Goal: Task Accomplishment & Management: Complete application form

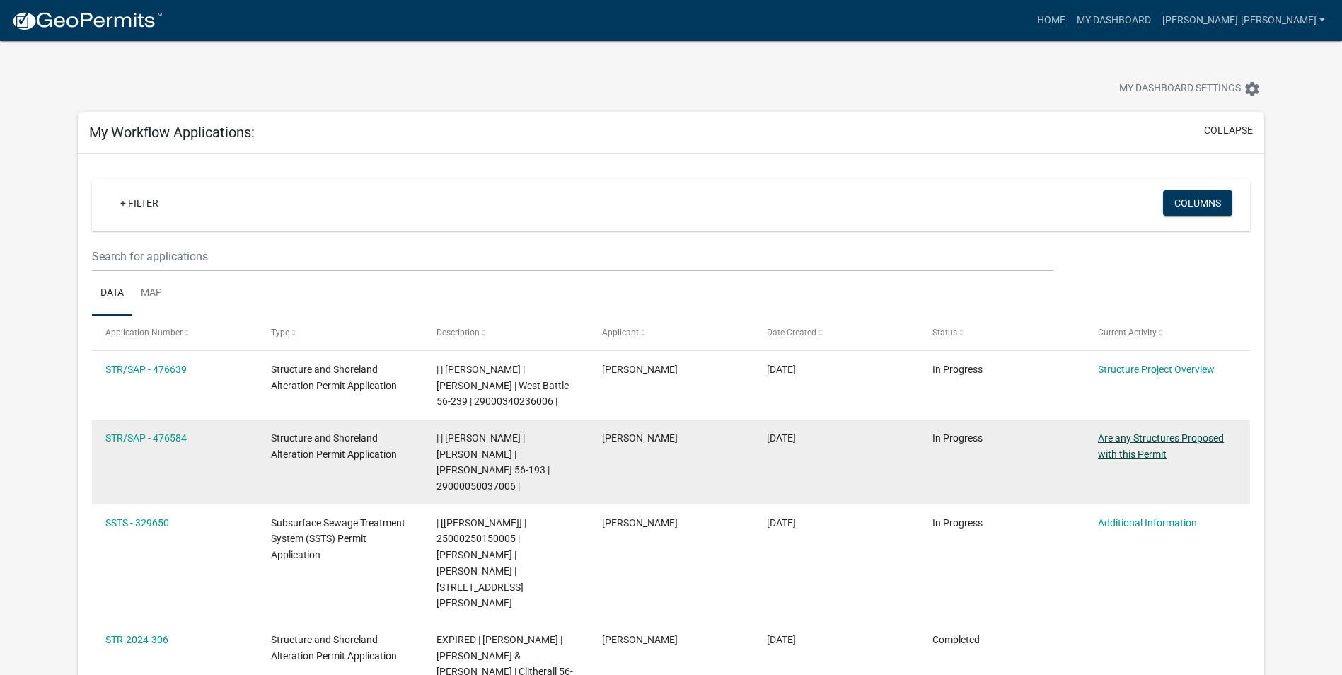
click at [1143, 440] on link "Are any Structures Proposed with this Permit" at bounding box center [1161, 446] width 126 height 28
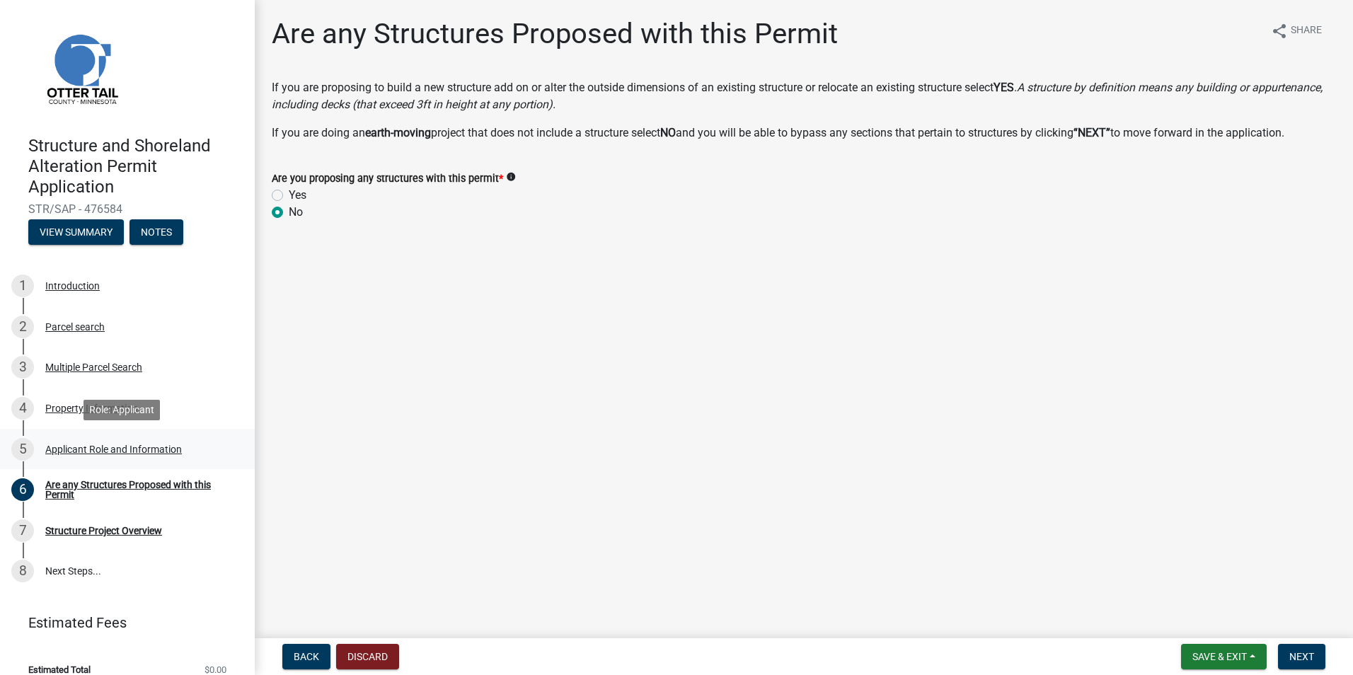
click at [135, 448] on div "Applicant Role and Information" at bounding box center [113, 449] width 137 height 10
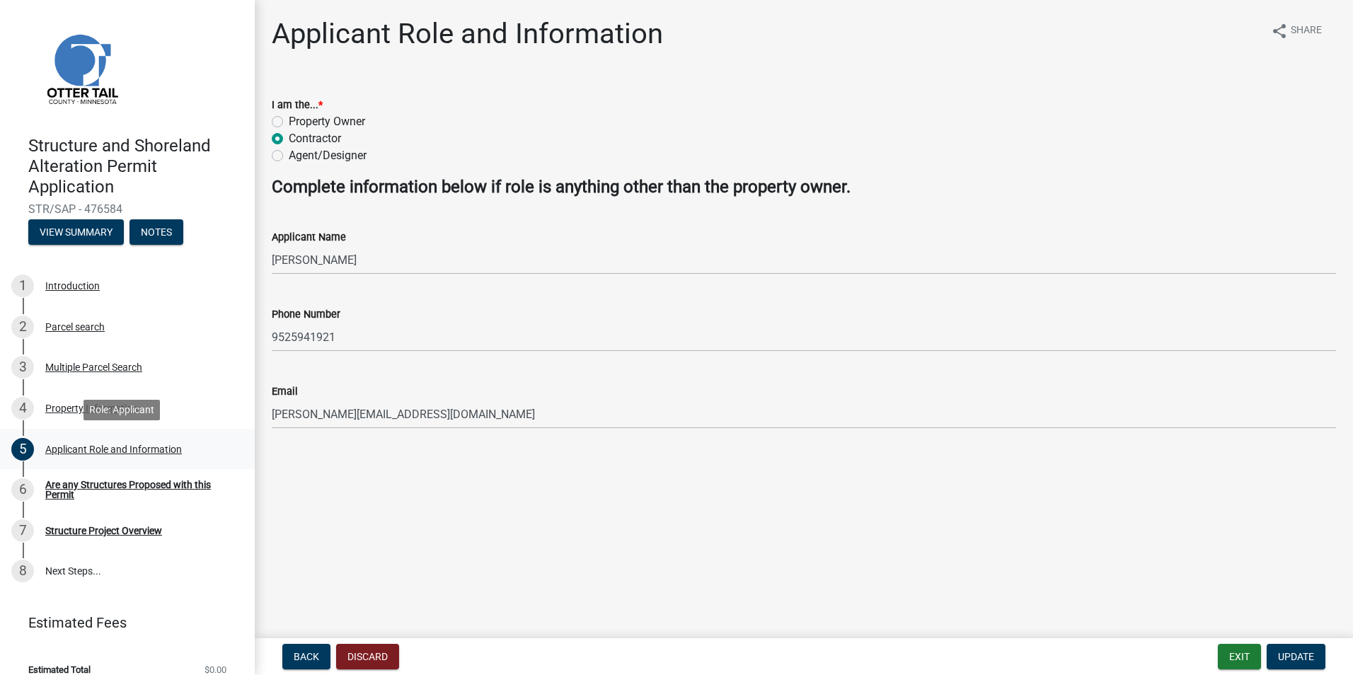
click at [125, 449] on div "Applicant Role and Information" at bounding box center [113, 449] width 137 height 10
click at [51, 497] on div "Are any Structures Proposed with this Permit" at bounding box center [138, 490] width 187 height 20
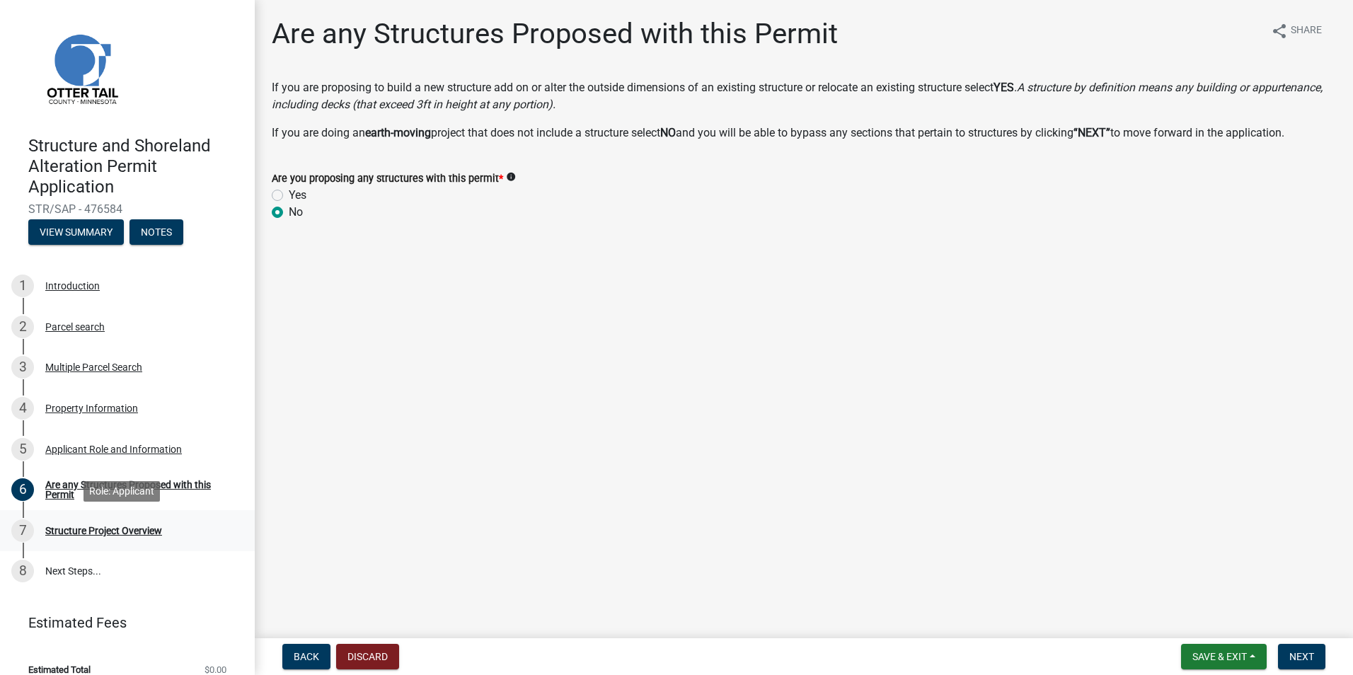
click at [81, 519] on div "7 Structure Project Overview" at bounding box center [121, 530] width 221 height 23
click at [106, 412] on div "Property Information" at bounding box center [91, 408] width 93 height 10
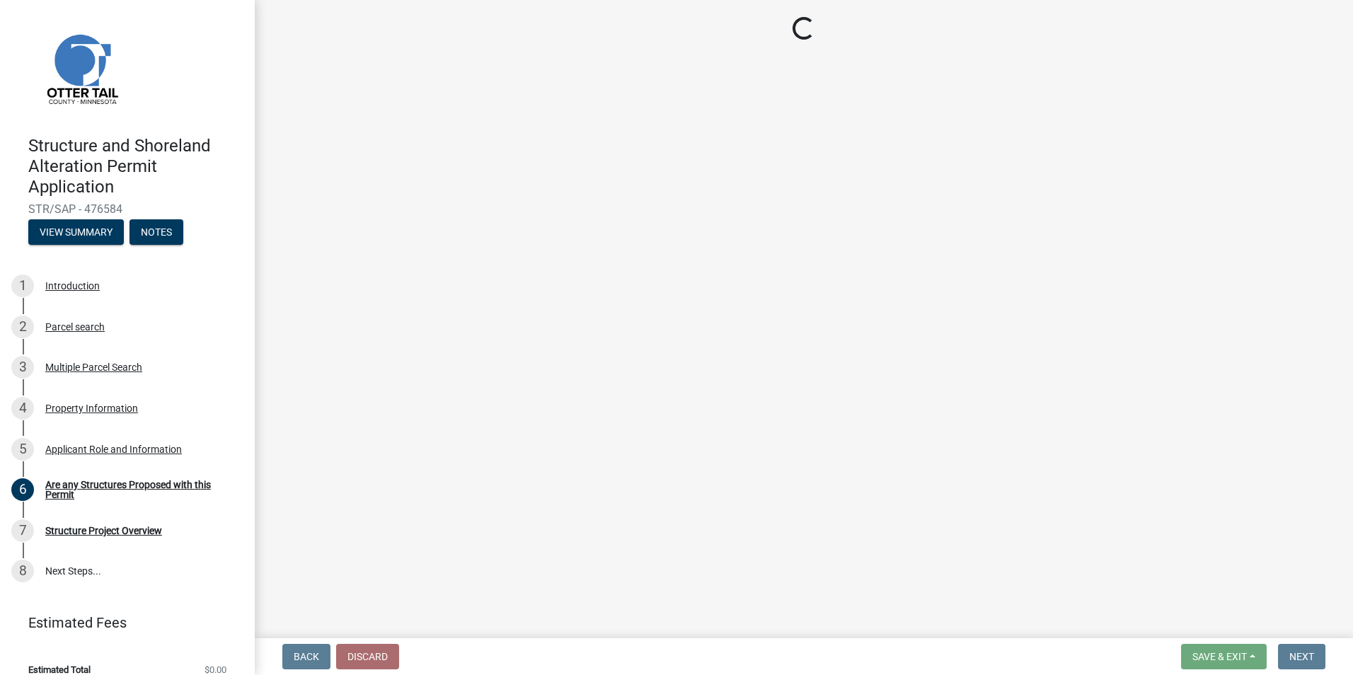
select select "a9045df6-3b8c-45c2-b01e-f2a87c50c1c6"
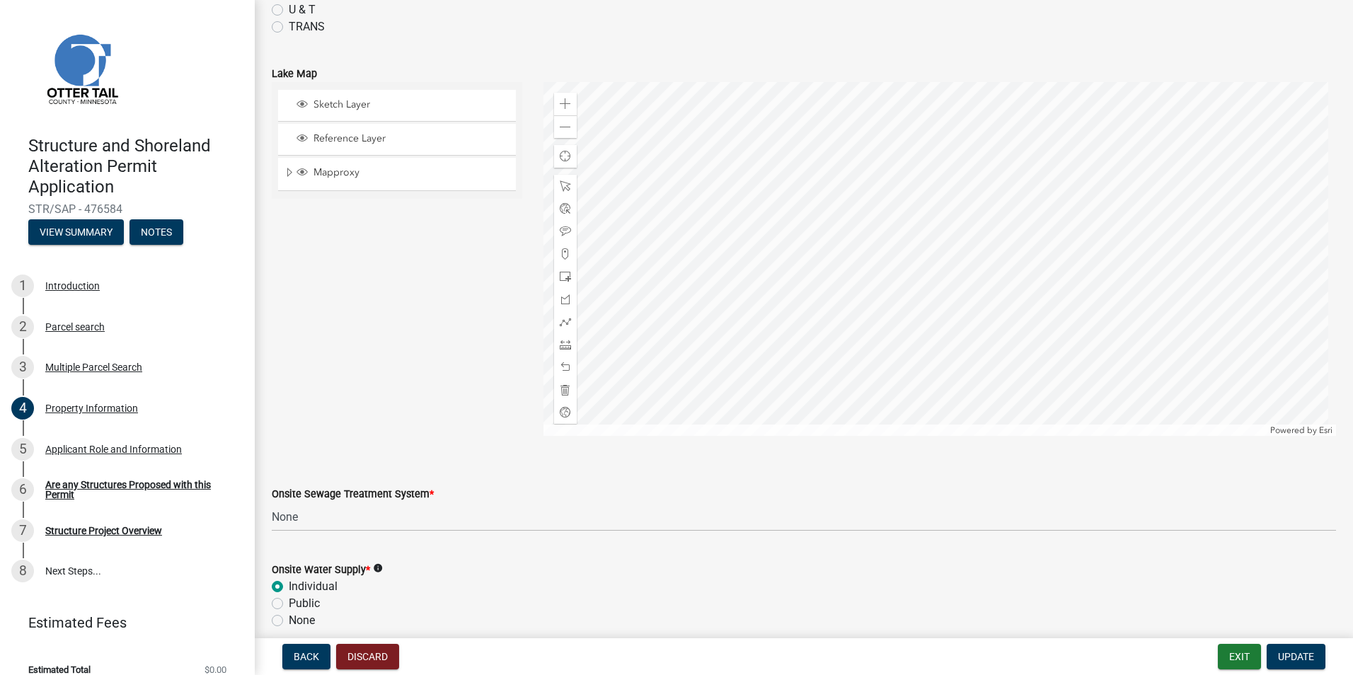
scroll to position [804, 0]
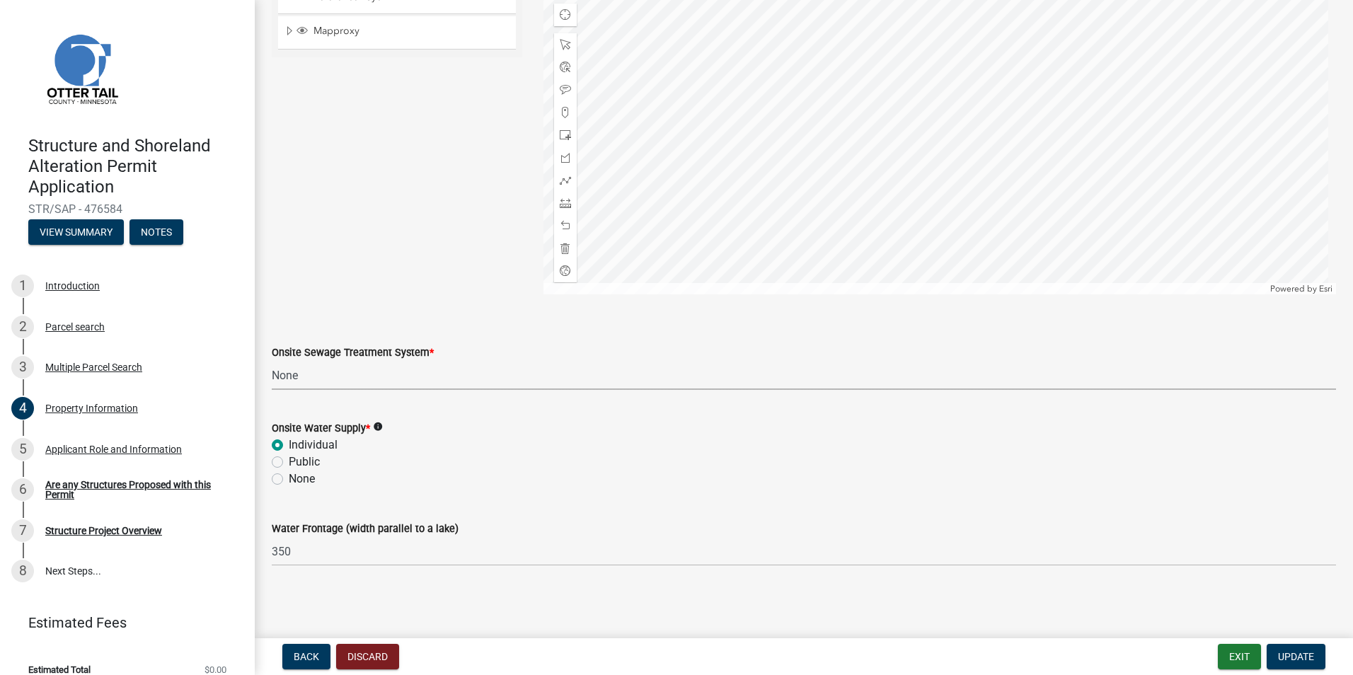
click at [380, 381] on select "Select Item... L&R Certificate of Compliance within 5yrs Compliance Inspection …" at bounding box center [804, 375] width 1064 height 29
click at [429, 348] on span "*" at bounding box center [431, 353] width 4 height 12
click at [429, 361] on select "Select Item... L&R Certificate of Compliance within 5yrs Compliance Inspection …" at bounding box center [804, 375] width 1064 height 29
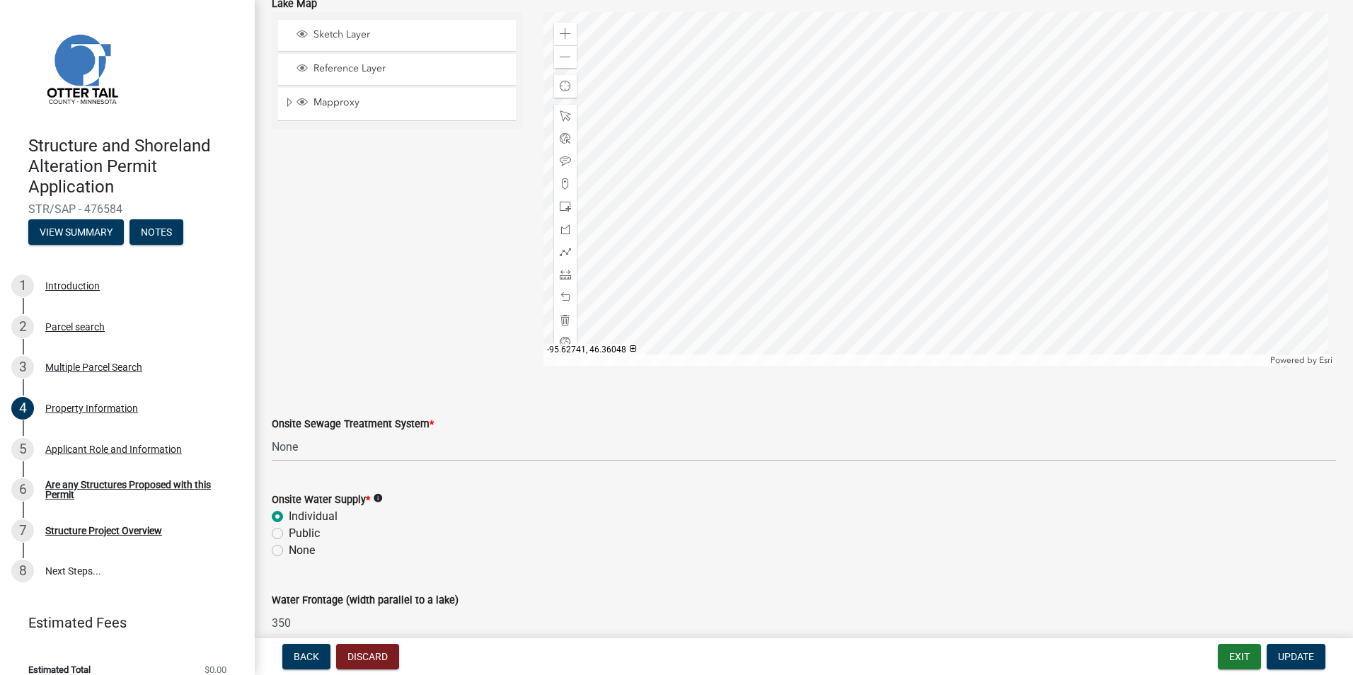
scroll to position [733, 0]
click at [475, 437] on select "Select Item... L&R Certificate of Compliance within 5yrs Compliance Inspection …" at bounding box center [804, 446] width 1064 height 29
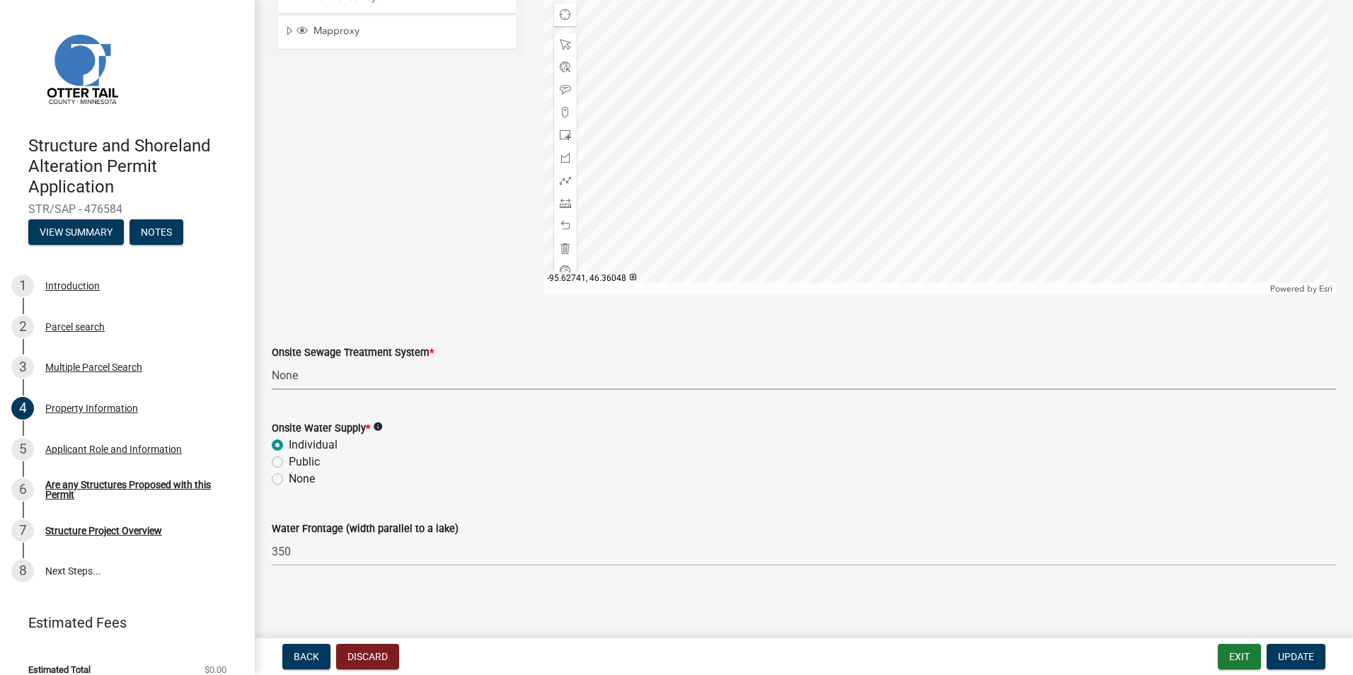
click at [487, 376] on select "Select Item... L&R Certificate of Compliance within 5yrs Compliance Inspection …" at bounding box center [804, 375] width 1064 height 29
click at [272, 361] on select "Select Item... L&R Certificate of Compliance within 5yrs Compliance Inspection …" at bounding box center [804, 375] width 1064 height 29
select select "9f52d7c9-96dd-4370-b810-ce091165f7c2"
click at [88, 536] on div "7 Structure Project Overview" at bounding box center [121, 530] width 221 height 23
click at [88, 577] on link "8 Next Steps..." at bounding box center [127, 571] width 255 height 41
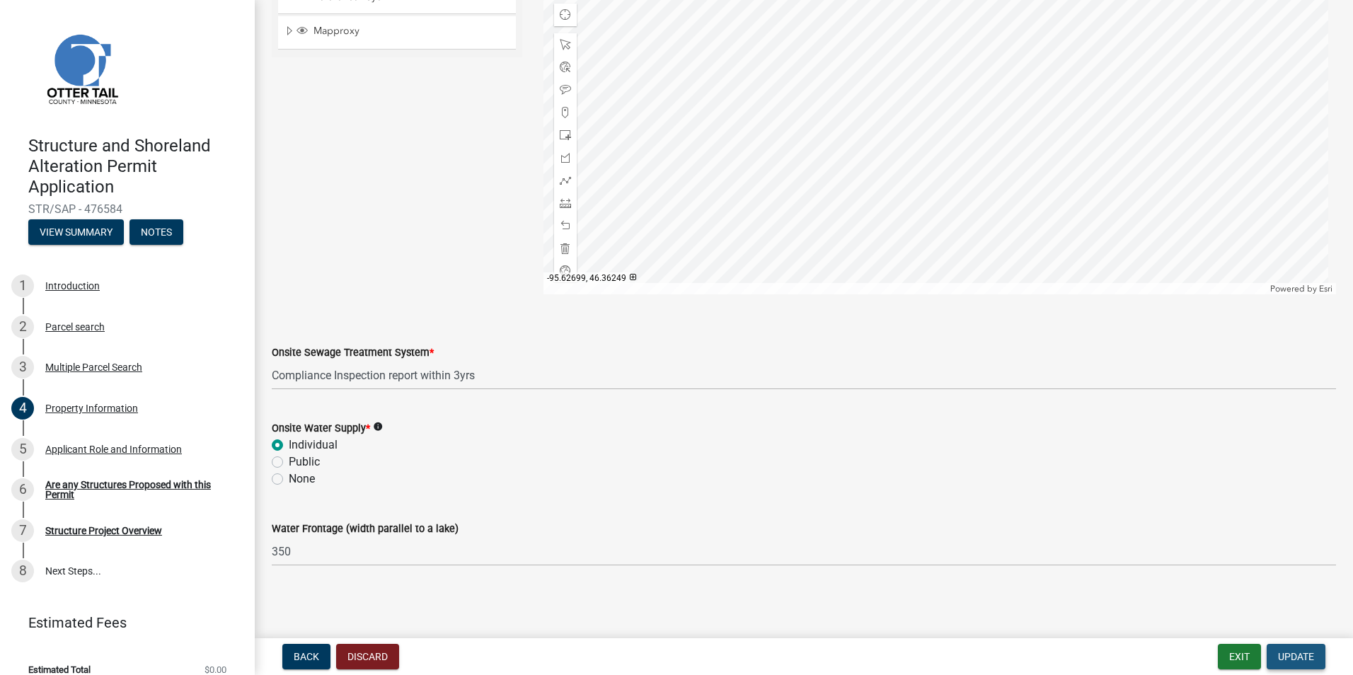
click at [1312, 655] on span "Update" at bounding box center [1296, 656] width 36 height 11
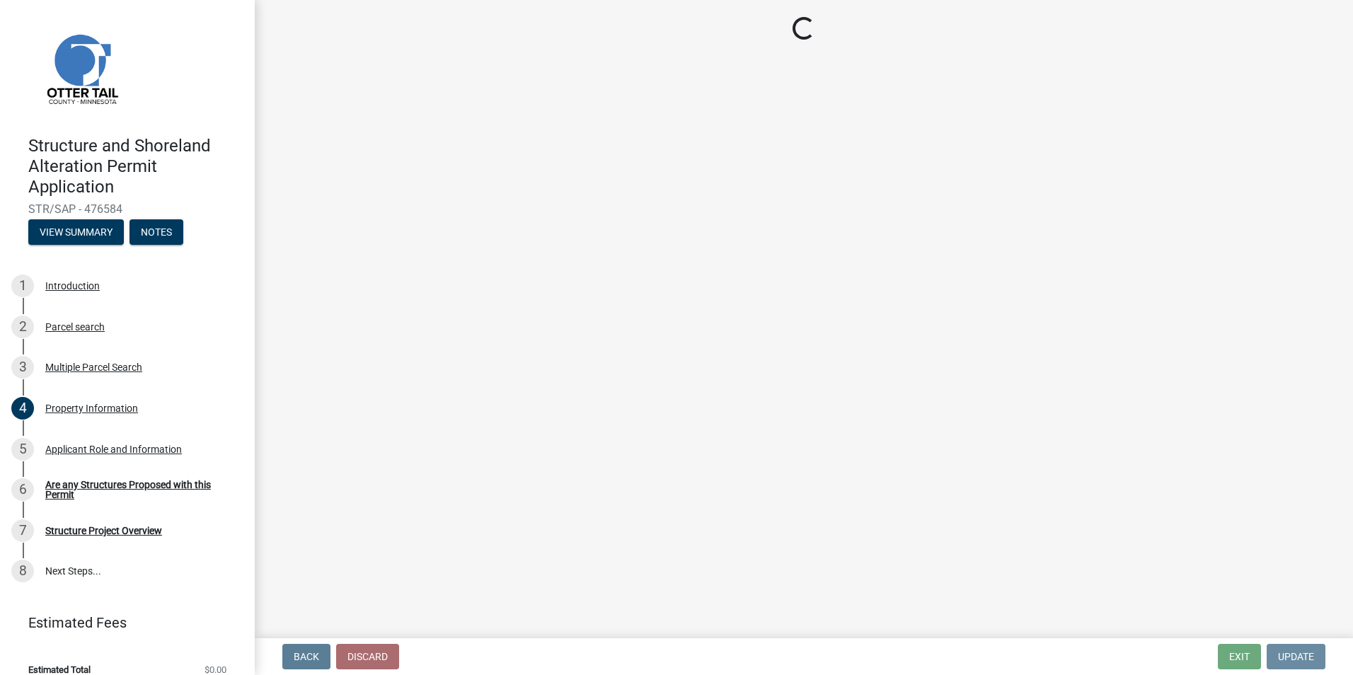
scroll to position [0, 0]
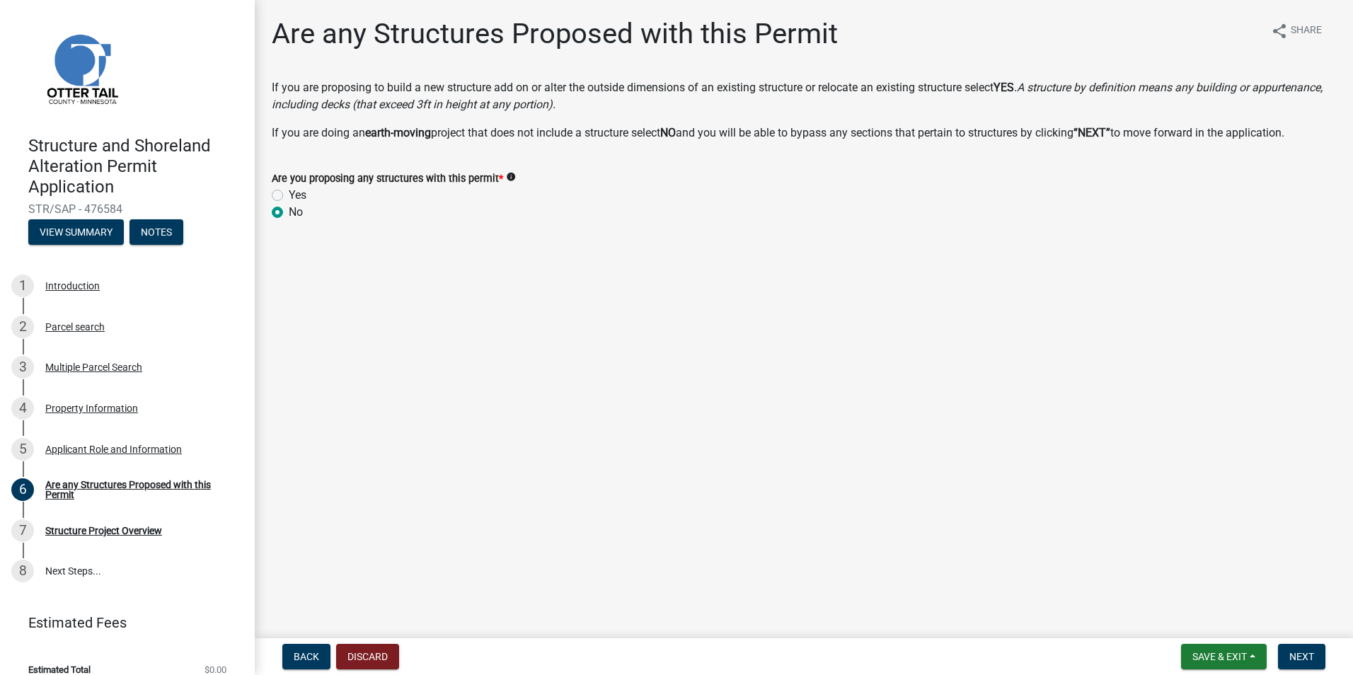
click at [306, 190] on label "Yes" at bounding box center [298, 195] width 18 height 17
click at [298, 190] on input "Yes" at bounding box center [293, 191] width 9 height 9
radio input "true"
click at [1307, 647] on button "Next" at bounding box center [1301, 656] width 47 height 25
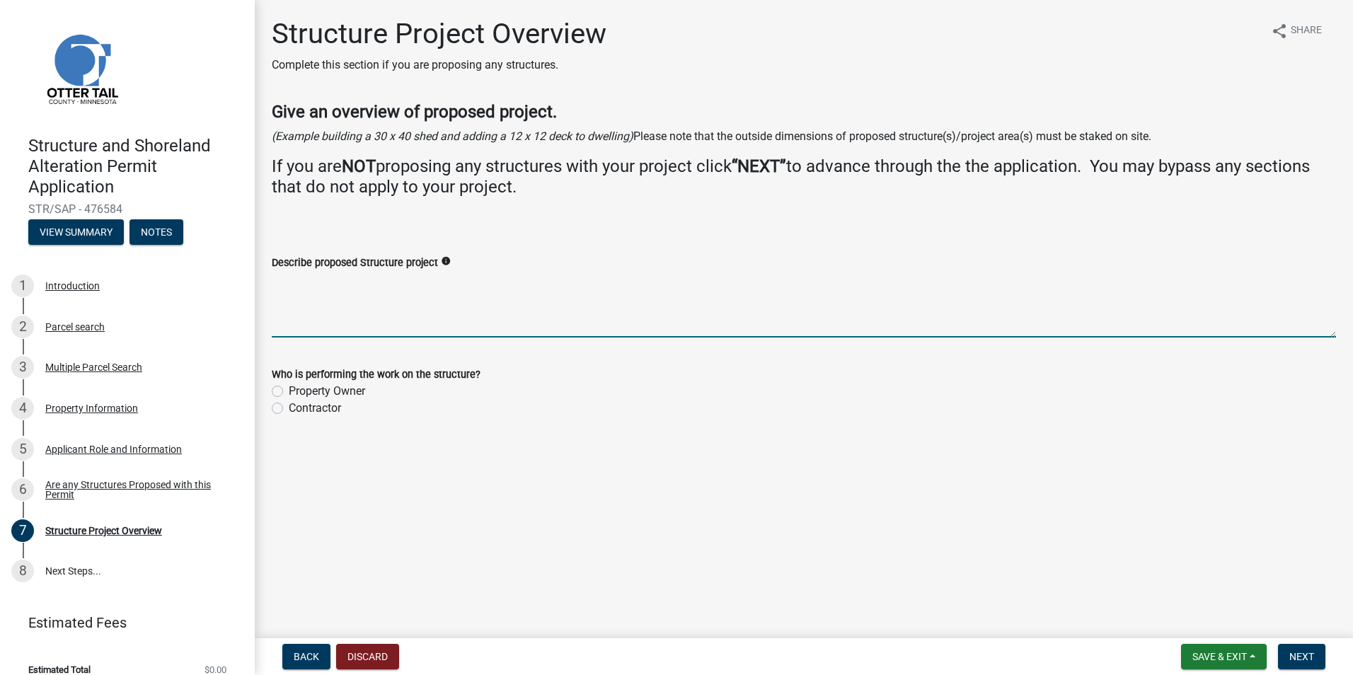
click at [353, 301] on textarea "Describe proposed Structure project" at bounding box center [804, 304] width 1064 height 67
click at [1301, 661] on span "Next" at bounding box center [1301, 656] width 25 height 11
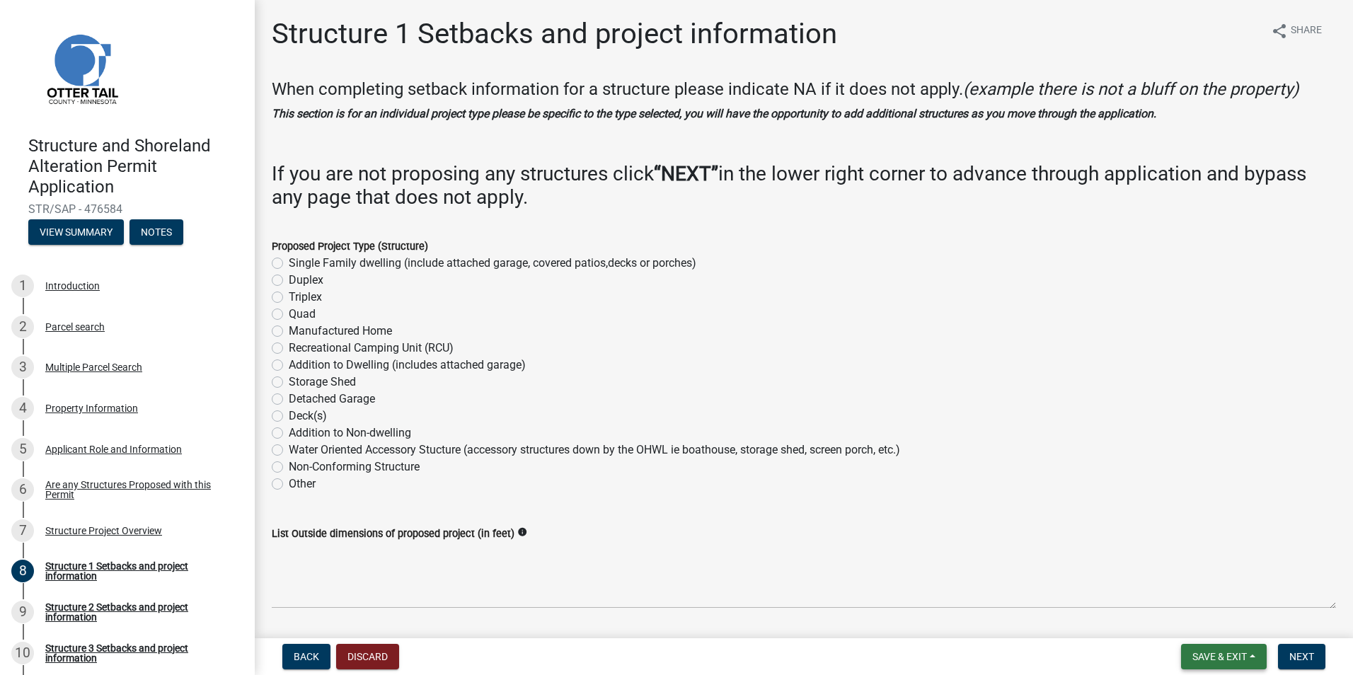
click at [1256, 657] on button "Save & Exit" at bounding box center [1224, 656] width 86 height 25
click at [1257, 615] on button "Save & Exit" at bounding box center [1209, 620] width 113 height 34
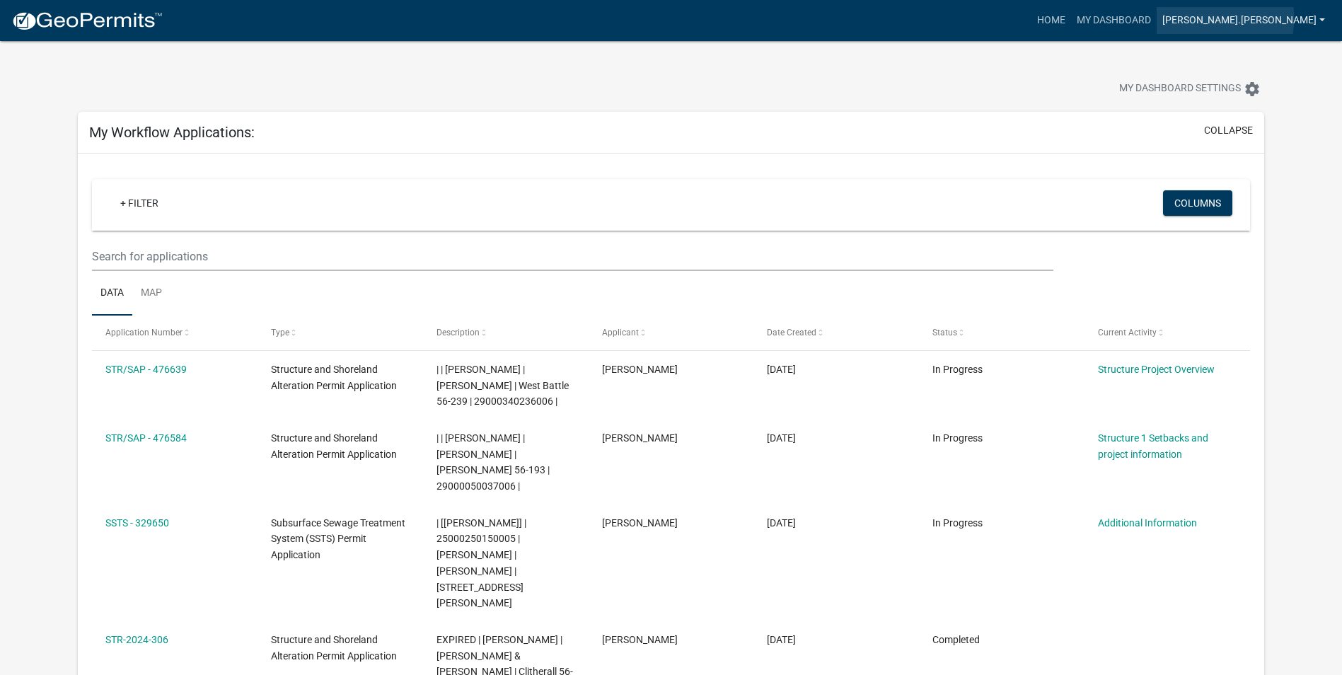
click at [1286, 18] on link "[PERSON_NAME].[PERSON_NAME]" at bounding box center [1244, 20] width 174 height 27
click at [1262, 98] on link "Logout" at bounding box center [1274, 104] width 113 height 34
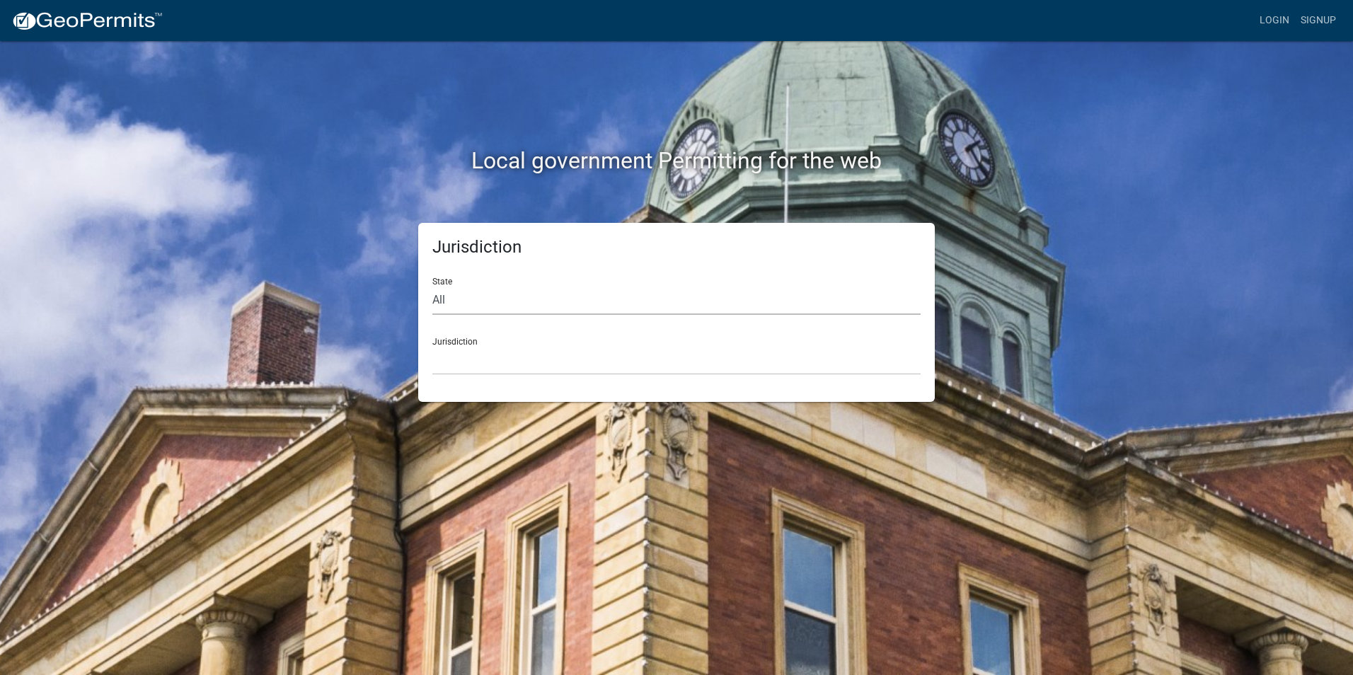
click at [676, 313] on select "All [US_STATE] [US_STATE] [US_STATE] [US_STATE] [US_STATE] [US_STATE] [US_STATE…" at bounding box center [676, 300] width 488 height 29
select select "[US_STATE]"
click at [432, 286] on select "All [US_STATE] [US_STATE] [US_STATE] [US_STATE] [US_STATE] [US_STATE] [US_STATE…" at bounding box center [676, 300] width 488 height 29
click at [633, 374] on select "[GEOGRAPHIC_DATA], [US_STATE] [GEOGRAPHIC_DATA], [US_STATE] [GEOGRAPHIC_DATA], …" at bounding box center [676, 360] width 488 height 29
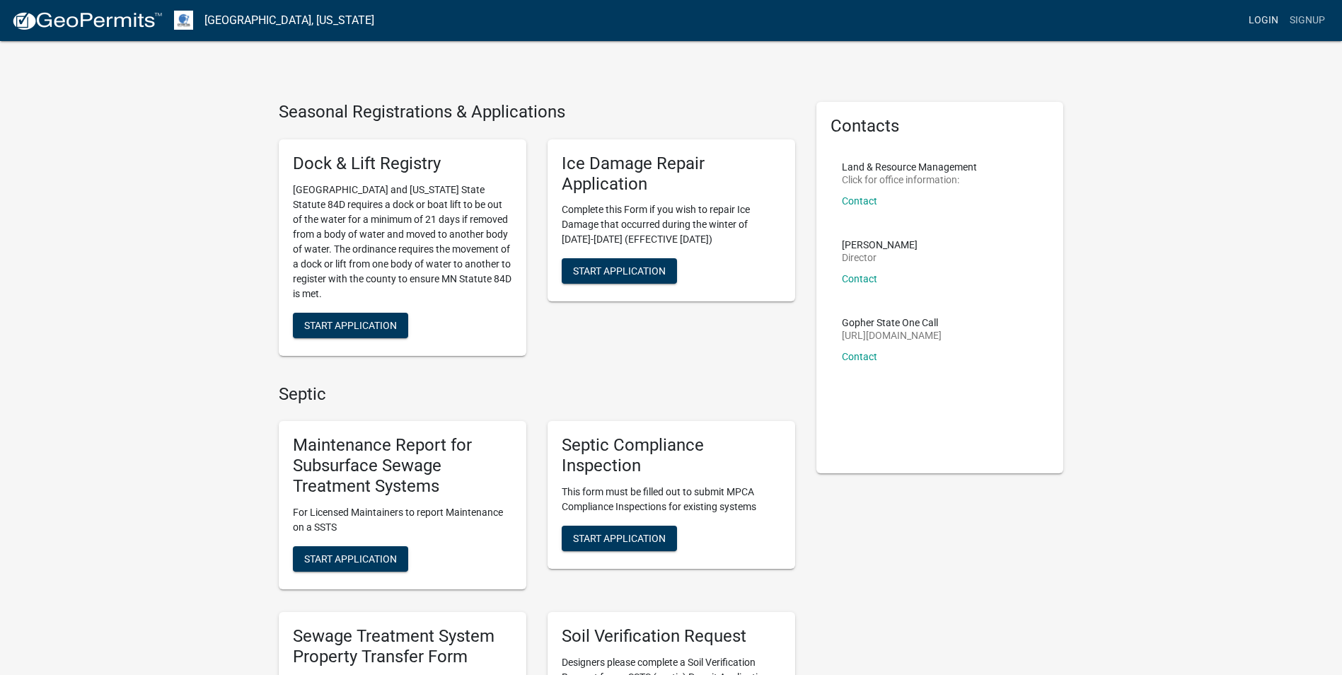
click at [1264, 22] on link "Login" at bounding box center [1263, 20] width 41 height 27
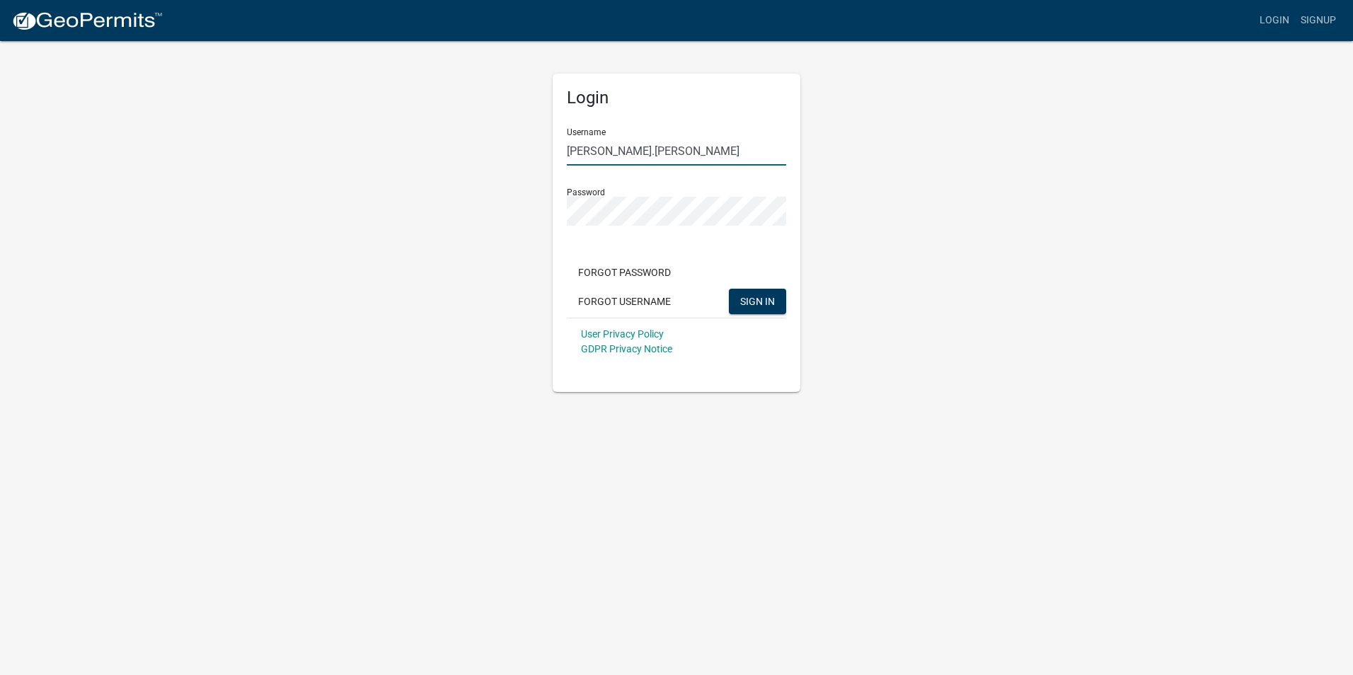
click at [625, 149] on input "[PERSON_NAME].[PERSON_NAME]" at bounding box center [676, 151] width 219 height 29
drag, startPoint x: 698, startPoint y: 151, endPoint x: 503, endPoint y: 160, distance: 195.5
click at [503, 160] on div "Login Username [PERSON_NAME].[PERSON_NAME] Password Forgot Password Forgot User…" at bounding box center [676, 216] width 807 height 352
type input "[PERSON_NAME].[PERSON_NAME]"
click at [526, 217] on div "Login Username [PERSON_NAME].[PERSON_NAME] Password Forgot Password Forgot User…" at bounding box center [676, 216] width 807 height 352
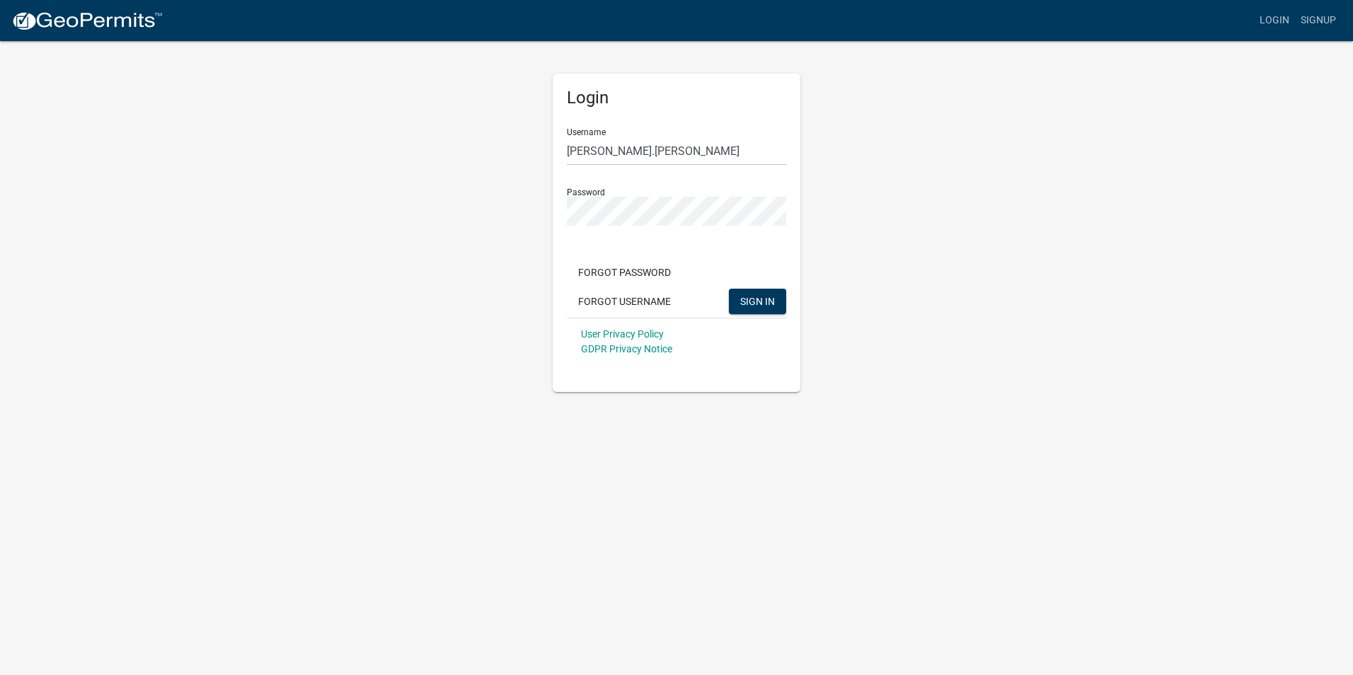
click at [1020, 161] on div "Login Username [PERSON_NAME].[PERSON_NAME] Password Forgot Password Forgot User…" at bounding box center [676, 216] width 807 height 352
click at [747, 300] on span "SIGN IN" at bounding box center [757, 300] width 35 height 11
